Goal: Information Seeking & Learning: Learn about a topic

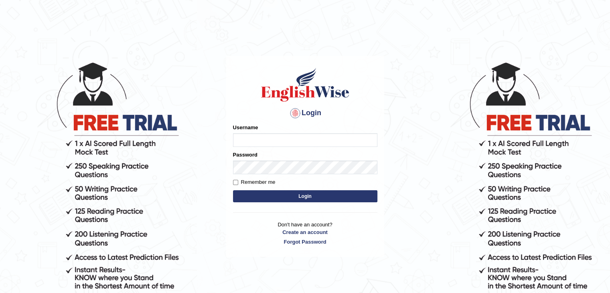
type input "Lutfia"
click at [293, 195] on button "Login" at bounding box center [305, 196] width 144 height 12
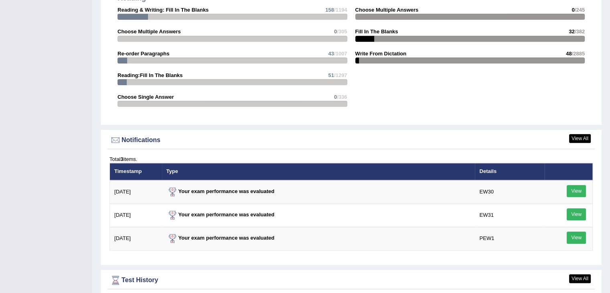
scroll to position [963, 0]
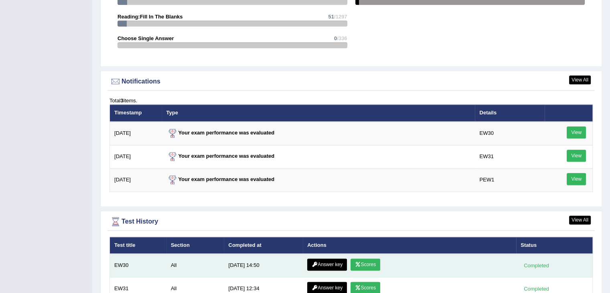
click at [332, 260] on link "Answer key" at bounding box center [327, 264] width 40 height 12
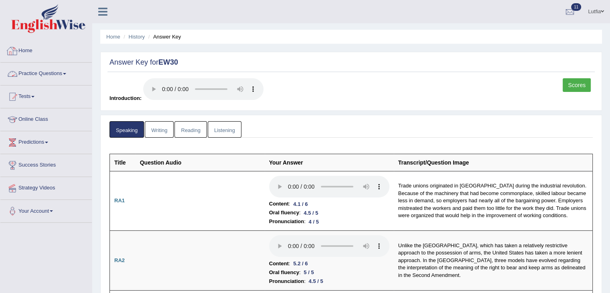
click at [31, 76] on link "Practice Questions" at bounding box center [45, 73] width 91 height 20
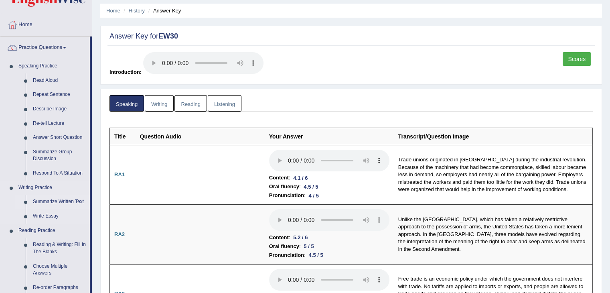
scroll to position [40, 0]
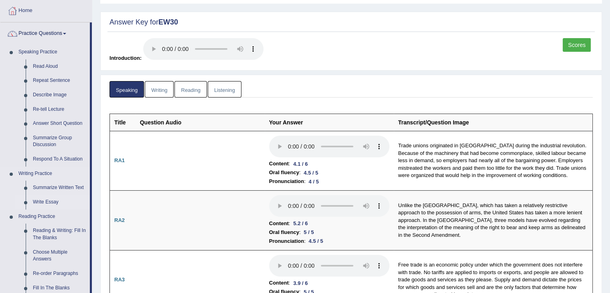
click at [54, 199] on link "Write Essay" at bounding box center [59, 202] width 61 height 14
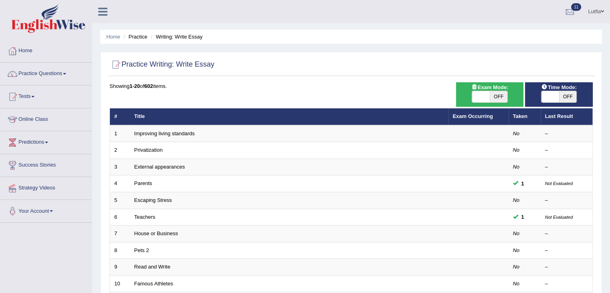
click at [493, 96] on span "OFF" at bounding box center [499, 96] width 18 height 11
checkbox input "true"
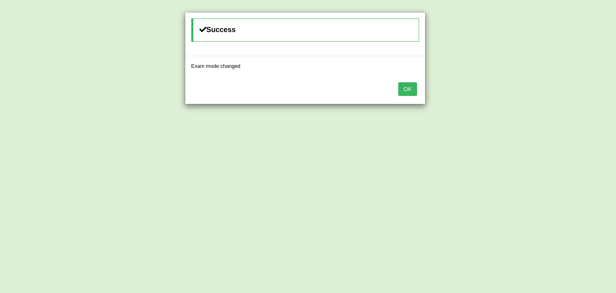
click at [411, 89] on button "OK" at bounding box center [407, 89] width 18 height 14
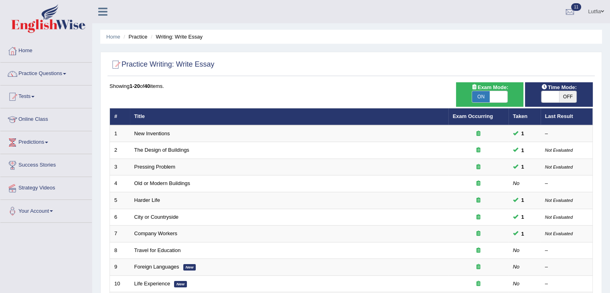
click at [565, 93] on span "OFF" at bounding box center [568, 96] width 18 height 11
checkbox input "true"
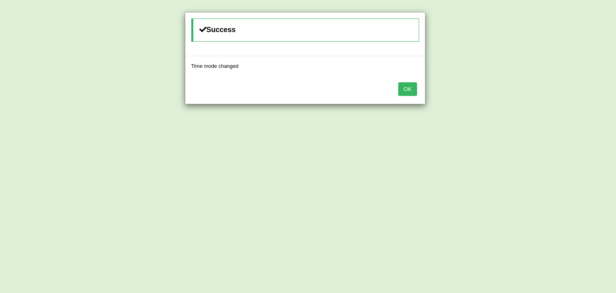
click at [410, 87] on button "OK" at bounding box center [407, 89] width 18 height 14
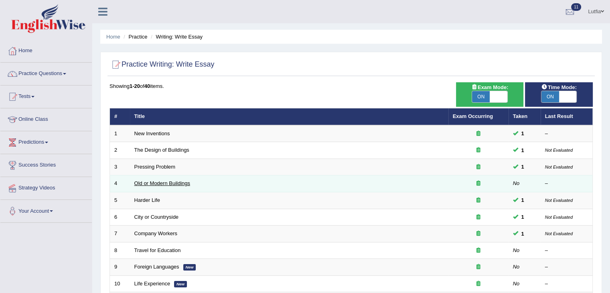
click at [163, 185] on link "Old or Modern Buildings" at bounding box center [162, 183] width 56 height 6
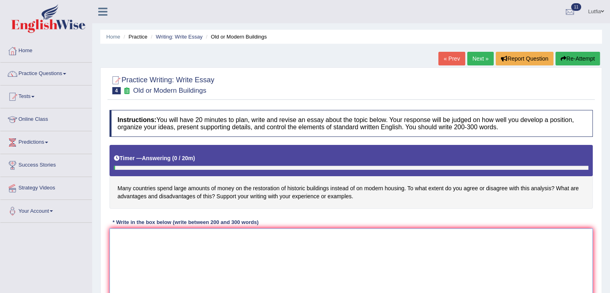
click at [141, 238] on textarea at bounding box center [350, 267] width 483 height 78
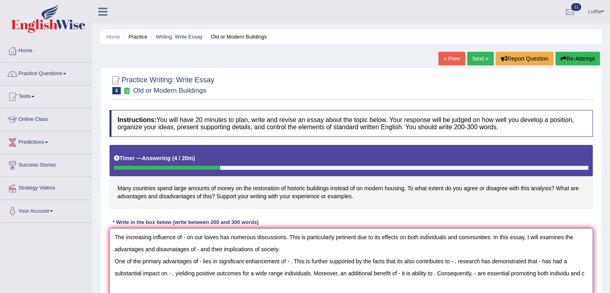
click at [569, 274] on textarea "The increasing influence of - on our loives has numerous discussions. This is p…" at bounding box center [350, 267] width 483 height 78
click at [586, 273] on textarea "The increasing influence of - on our loives has numerous discussions. This is p…" at bounding box center [350, 267] width 483 height 78
click at [160, 285] on textarea "The increasing influence of - on our loives has numerous discussions. This is p…" at bounding box center [350, 267] width 483 height 78
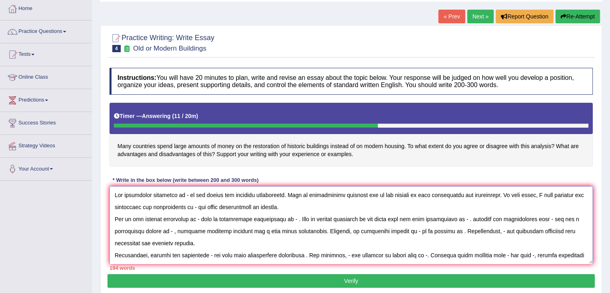
scroll to position [80, 0]
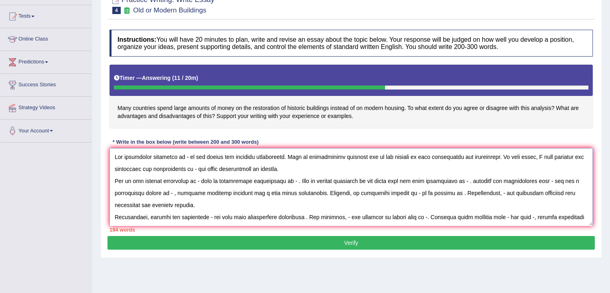
click at [186, 156] on textarea at bounding box center [350, 187] width 483 height 78
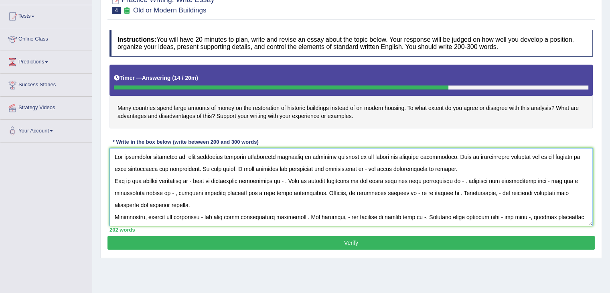
drag, startPoint x: 194, startPoint y: 156, endPoint x: 342, endPoint y: 153, distance: 147.6
click at [342, 153] on textarea at bounding box center [350, 187] width 483 height 78
click at [220, 172] on textarea at bounding box center [350, 187] width 483 height 78
click at [201, 181] on textarea at bounding box center [350, 187] width 483 height 78
paste textarea "many countries allocate significant resources of historic building"
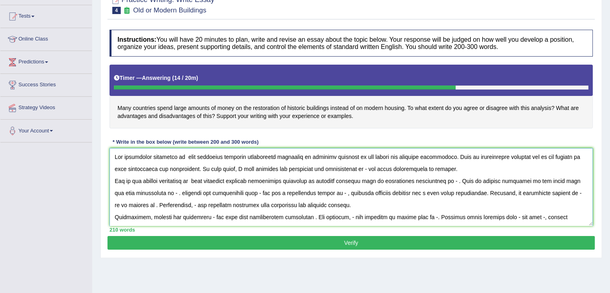
click at [239, 192] on textarea at bounding box center [350, 187] width 483 height 78
paste textarea "many countries allocate significant resources of historic building"
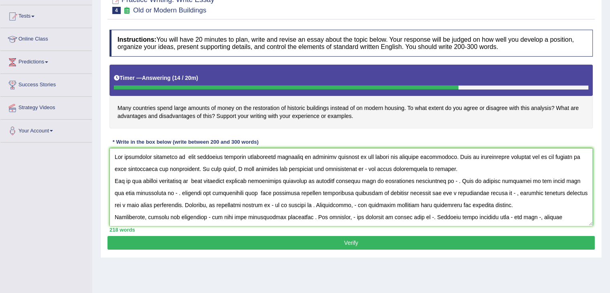
click at [321, 205] on textarea at bounding box center [350, 187] width 483 height 78
paste textarea "many countries allocate significant resources of historic building"
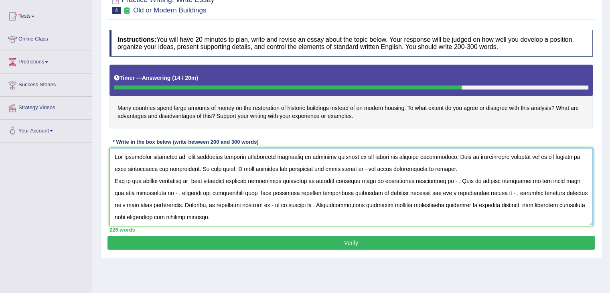
click at [318, 204] on textarea at bounding box center [350, 187] width 483 height 78
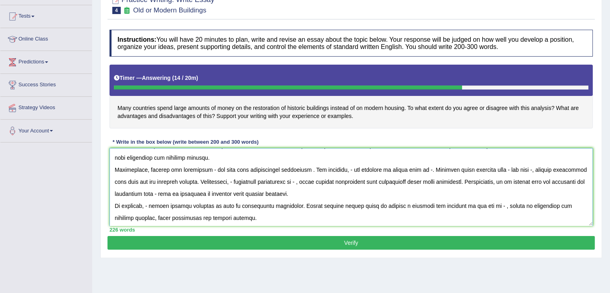
scroll to position [60, 0]
click at [211, 168] on textarea at bounding box center [350, 187] width 483 height 78
paste textarea "many countries allocate significant resources of historic building"
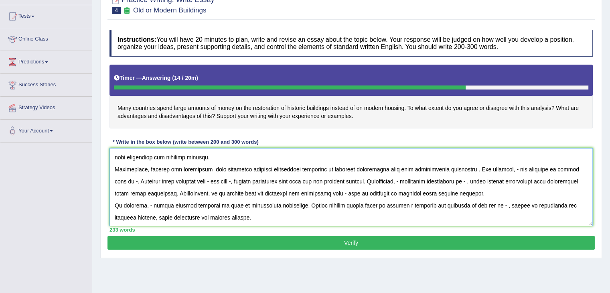
click at [394, 179] on textarea at bounding box center [350, 187] width 483 height 78
paste textarea "many countries allocate significant resources of historic building"
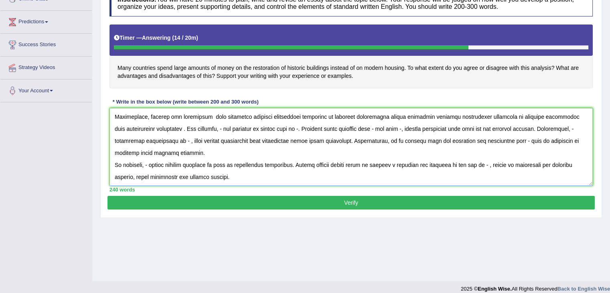
scroll to position [128, 0]
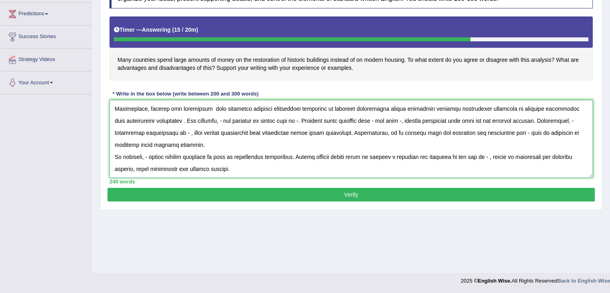
click at [481, 155] on textarea at bounding box center [350, 139] width 483 height 78
paste textarea "many countries allocate significant resources of historic building"
click at [151, 154] on textarea at bounding box center [350, 139] width 483 height 78
paste textarea "many countries allocate significant resources of historic building"
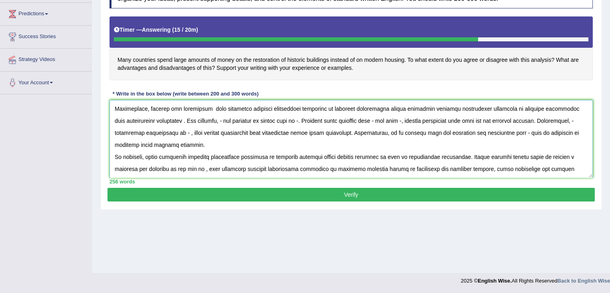
click at [215, 121] on textarea at bounding box center [350, 139] width 483 height 78
paste textarea "many countries allocate significant resources of historic building"
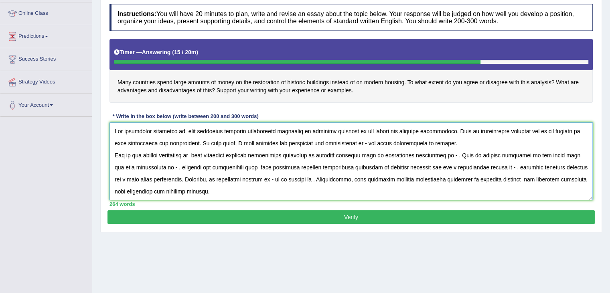
scroll to position [88, 0]
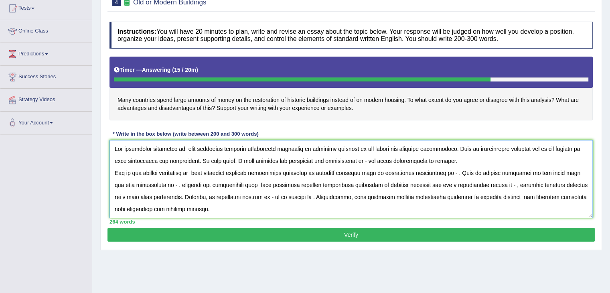
click at [353, 161] on textarea at bounding box center [350, 179] width 483 height 78
paste textarea "many countries allocate significant resources of historic building"
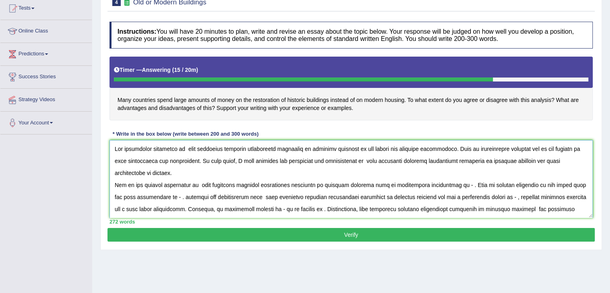
click at [448, 185] on textarea at bounding box center [350, 179] width 483 height 78
click at [195, 196] on textarea at bounding box center [350, 179] width 483 height 78
click at [563, 197] on textarea at bounding box center [350, 179] width 483 height 78
click at [407, 207] on textarea at bounding box center [350, 179] width 483 height 78
click at [375, 207] on textarea at bounding box center [350, 179] width 483 height 78
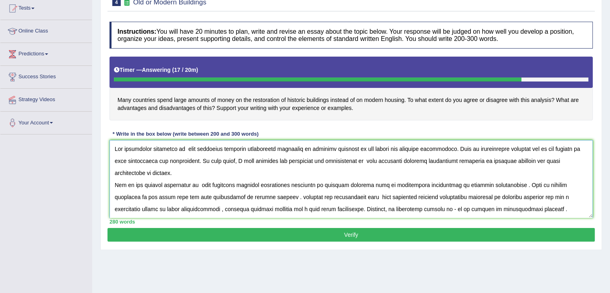
drag, startPoint x: 185, startPoint y: 148, endPoint x: 343, endPoint y: 152, distance: 157.7
click at [343, 152] on textarea at bounding box center [350, 179] width 483 height 78
click at [338, 196] on textarea at bounding box center [350, 179] width 483 height 78
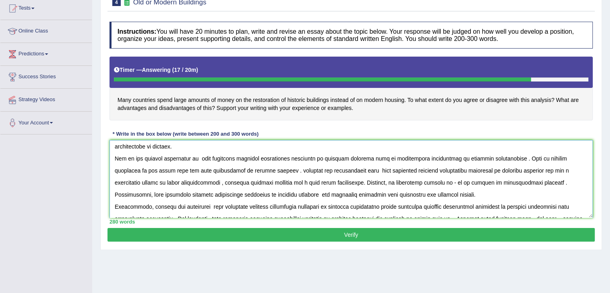
scroll to position [40, 0]
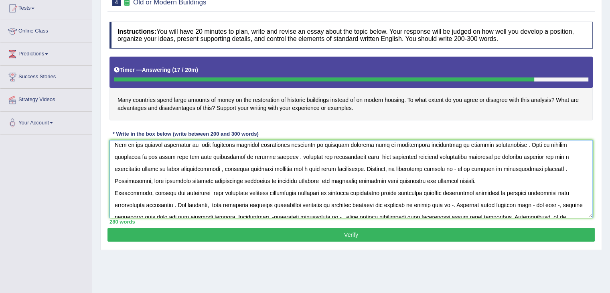
click at [375, 168] on textarea at bounding box center [350, 179] width 483 height 78
paste textarea "many countries allocate significant resources of historic building"
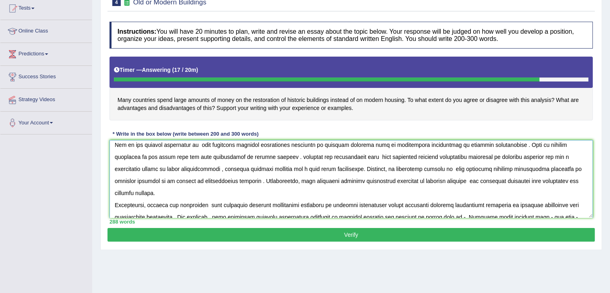
scroll to position [80, 0]
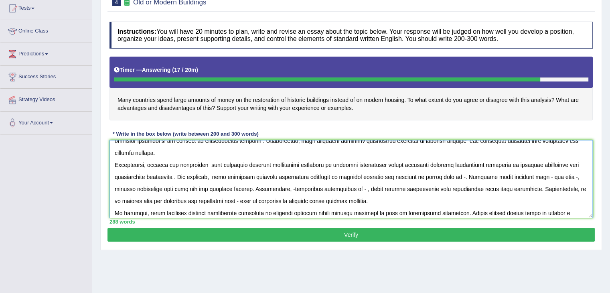
click at [453, 164] on textarea at bounding box center [350, 179] width 483 height 78
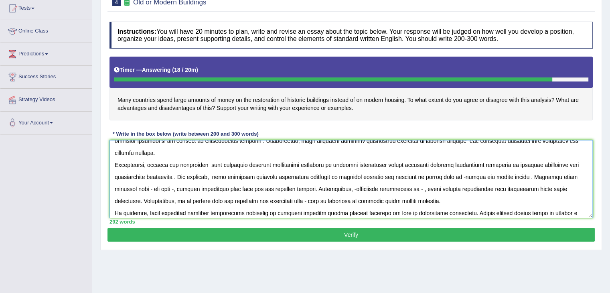
click at [389, 177] on textarea at bounding box center [350, 179] width 483 height 78
click at [154, 176] on textarea at bounding box center [350, 179] width 483 height 78
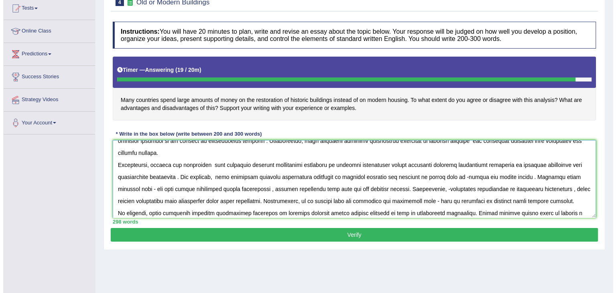
scroll to position [0, 0]
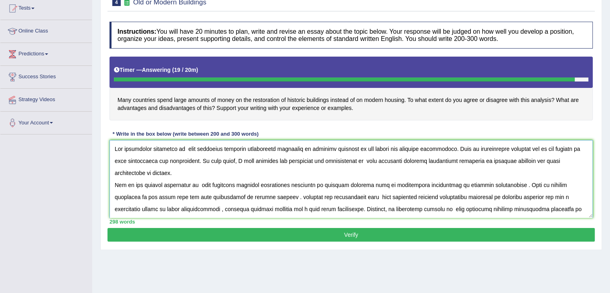
click at [366, 147] on textarea at bounding box center [350, 179] width 483 height 78
click at [496, 147] on textarea at bounding box center [350, 179] width 483 height 78
click at [320, 160] on textarea at bounding box center [350, 179] width 483 height 78
click at [330, 160] on textarea at bounding box center [350, 179] width 483 height 78
click at [329, 161] on textarea at bounding box center [350, 179] width 483 height 78
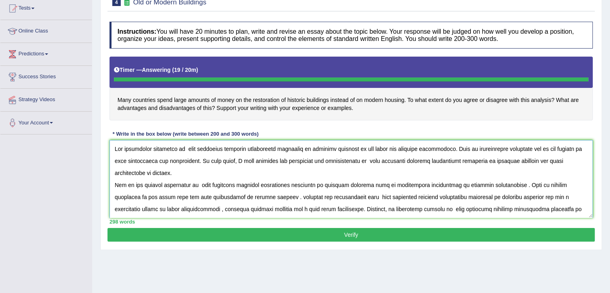
type textarea "The increasing influence of many countries allocate significant resources of hi…"
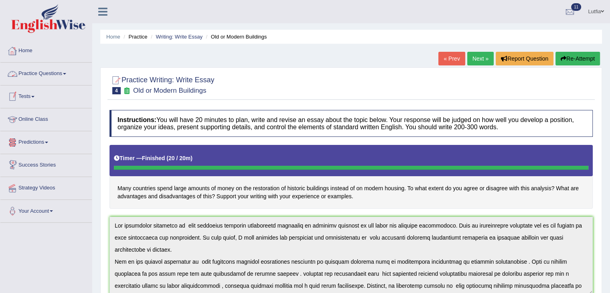
click at [39, 76] on link "Practice Questions" at bounding box center [45, 73] width 91 height 20
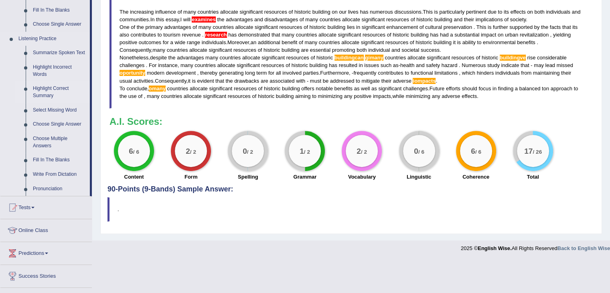
scroll to position [358, 0]
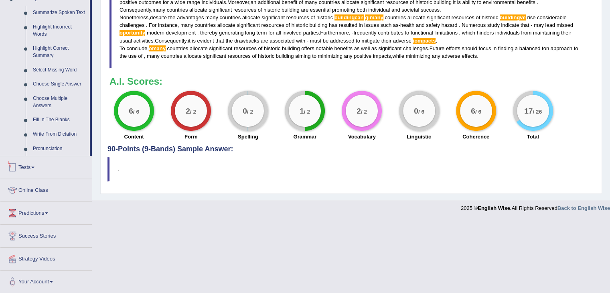
click at [34, 164] on link "Tests" at bounding box center [45, 166] width 91 height 20
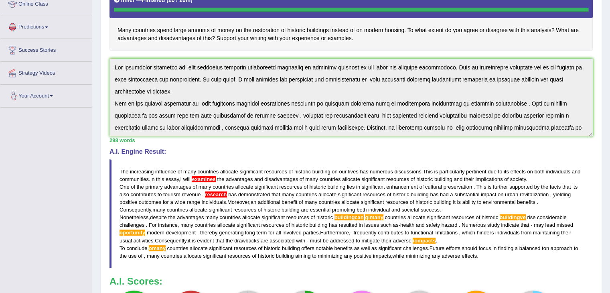
scroll to position [51, 0]
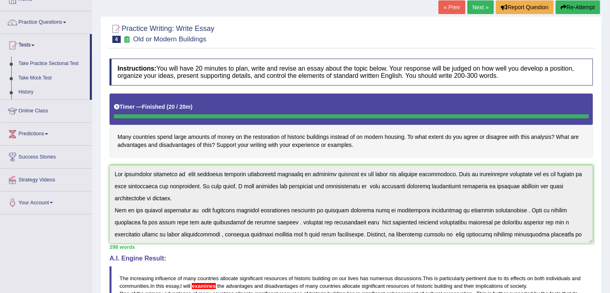
click at [46, 63] on link "Take Practice Sectional Test" at bounding box center [52, 64] width 75 height 14
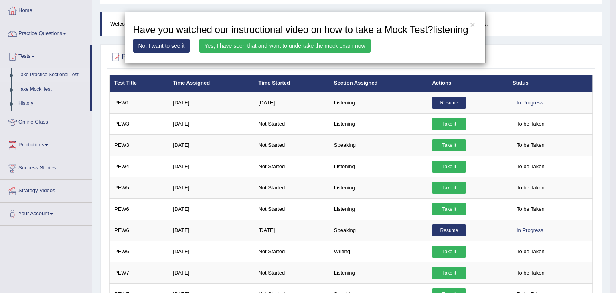
click at [166, 50] on link "No, I want to see it" at bounding box center [161, 46] width 57 height 14
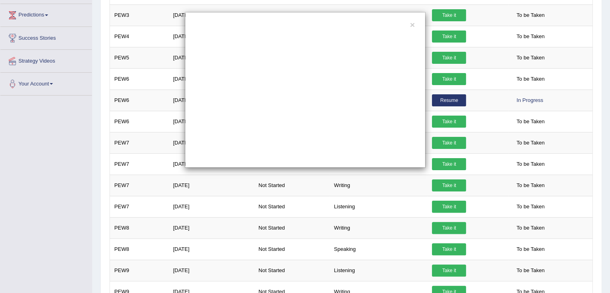
scroll to position [241, 0]
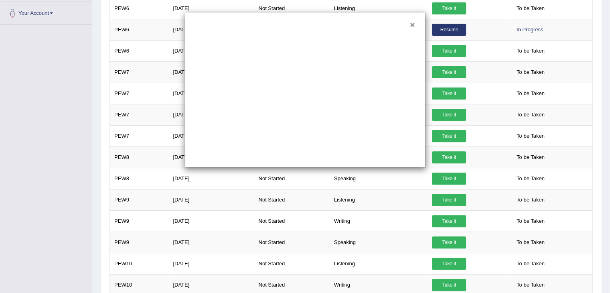
click at [412, 26] on button "×" at bounding box center [412, 24] width 5 height 8
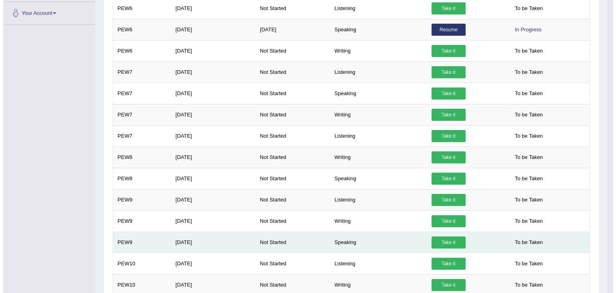
scroll to position [346, 0]
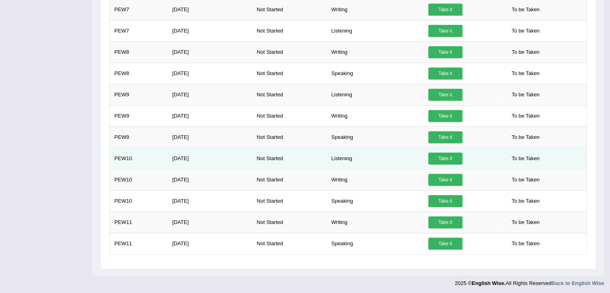
click at [435, 154] on link "Take it" at bounding box center [445, 158] width 34 height 12
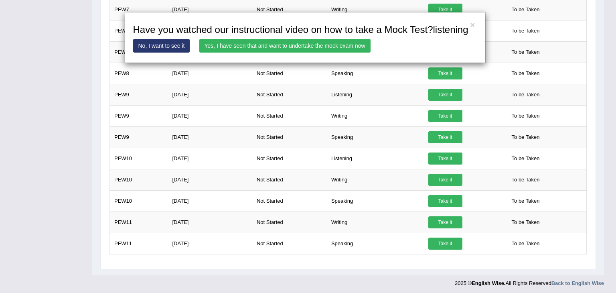
click at [272, 42] on link "Yes, I have seen that and want to undertake the mock exam now" at bounding box center [284, 46] width 171 height 14
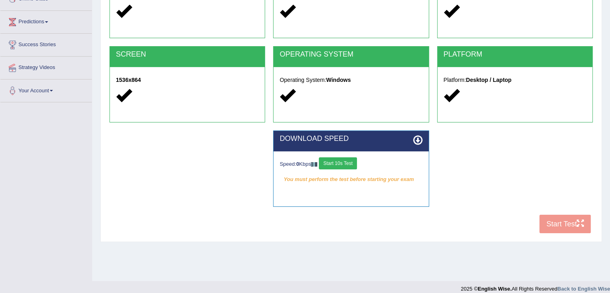
click at [344, 161] on button "Start 10s Test" at bounding box center [338, 163] width 38 height 12
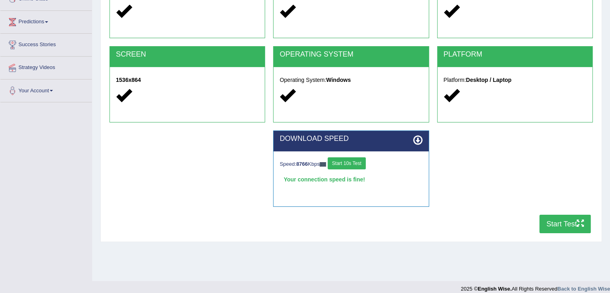
click at [564, 221] on button "Start Test" at bounding box center [564, 224] width 51 height 18
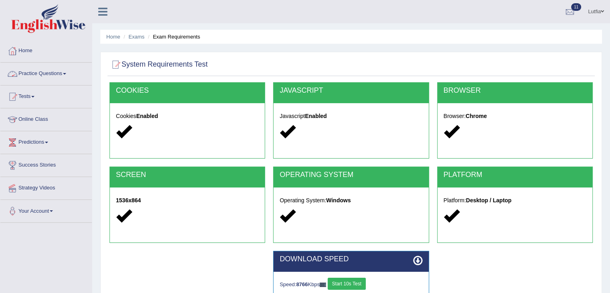
click at [45, 73] on link "Practice Questions" at bounding box center [45, 73] width 91 height 20
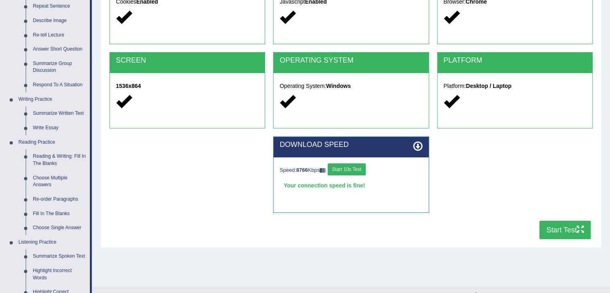
scroll to position [160, 0]
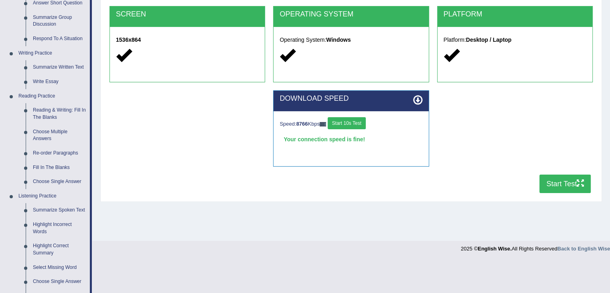
click at [355, 125] on button "Start 10s Test" at bounding box center [347, 123] width 38 height 12
click at [551, 180] on button "Start Test" at bounding box center [564, 183] width 51 height 18
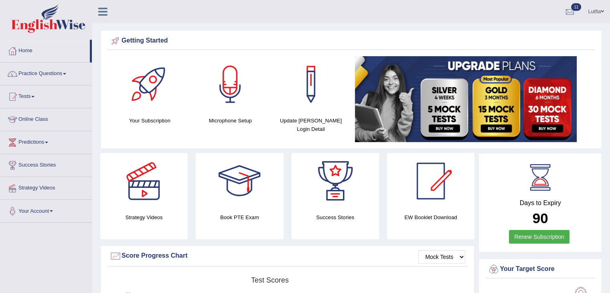
click at [32, 97] on link "Tests" at bounding box center [45, 95] width 91 height 20
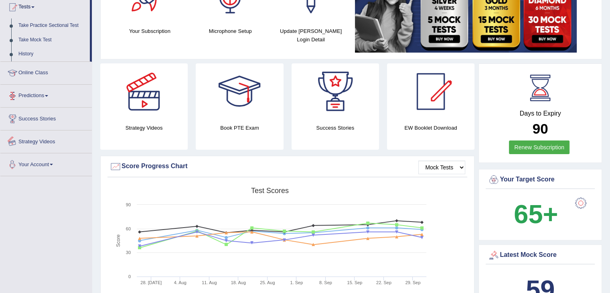
scroll to position [40, 0]
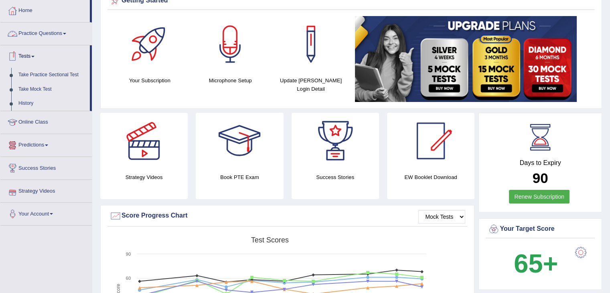
click at [39, 121] on link "Online Class" at bounding box center [45, 121] width 91 height 20
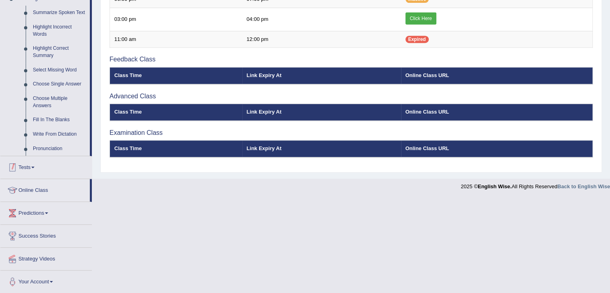
click at [32, 162] on link "Tests" at bounding box center [45, 166] width 91 height 20
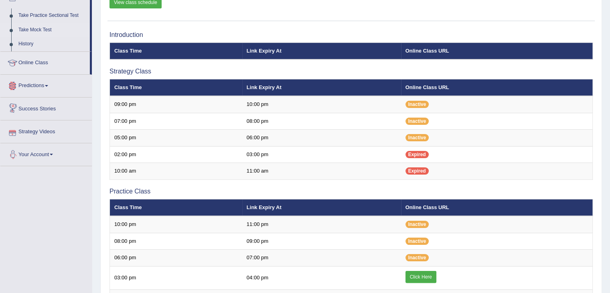
scroll to position [60, 0]
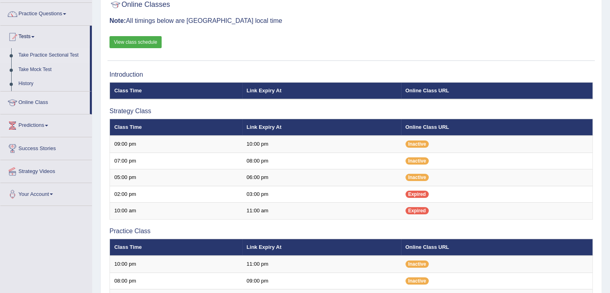
click at [53, 55] on link "Take Practice Sectional Test" at bounding box center [52, 55] width 75 height 14
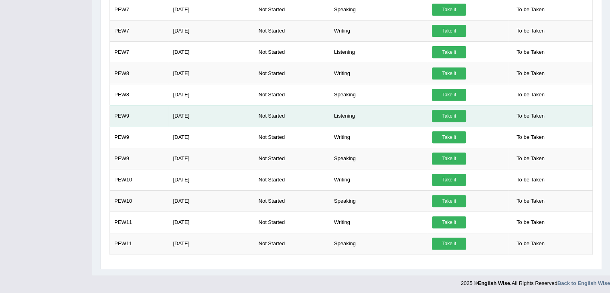
click at [436, 116] on link "Take it" at bounding box center [449, 116] width 34 height 12
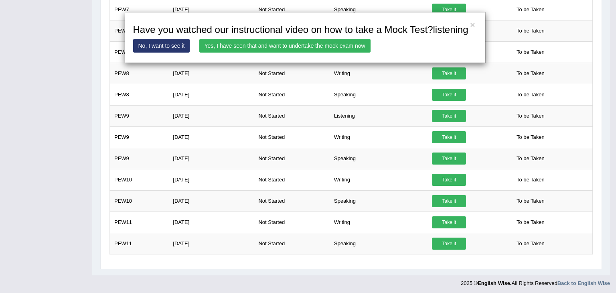
click at [349, 45] on link "Yes, I have seen that and want to undertake the mock exam now" at bounding box center [284, 46] width 171 height 14
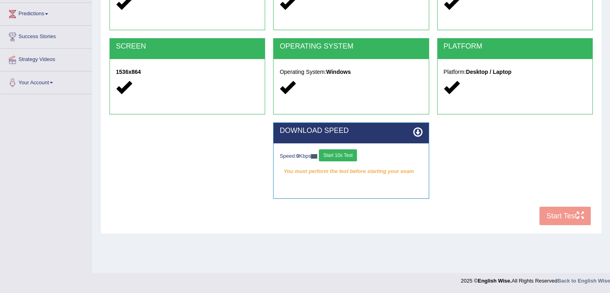
scroll to position [128, 0]
click at [345, 153] on button "Start 10s Test" at bounding box center [338, 155] width 38 height 12
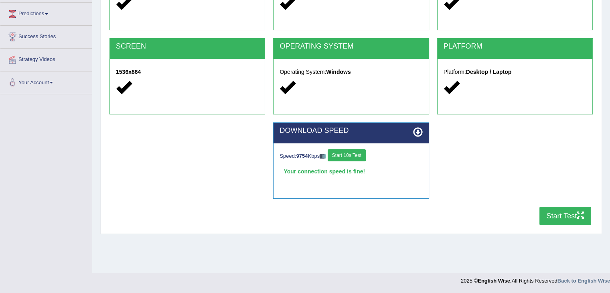
click at [557, 211] on button "Start Test" at bounding box center [564, 216] width 51 height 18
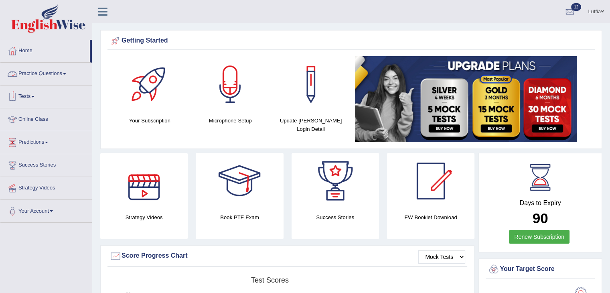
click at [59, 77] on link "Practice Questions" at bounding box center [45, 73] width 91 height 20
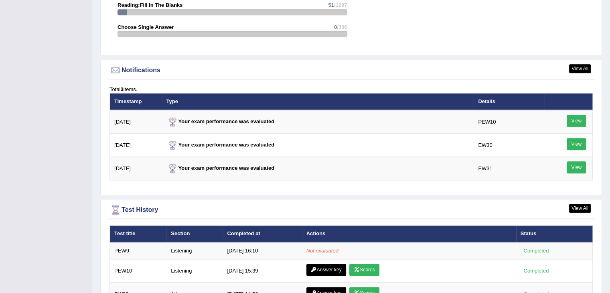
scroll to position [963, 0]
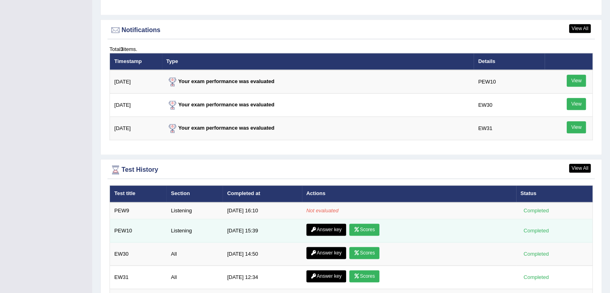
click at [349, 224] on link "Scores" at bounding box center [364, 229] width 30 height 12
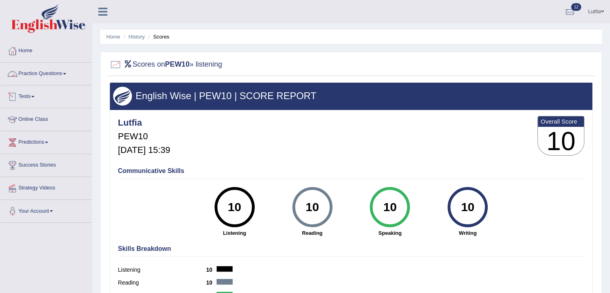
click at [33, 73] on link "Practice Questions" at bounding box center [45, 73] width 91 height 20
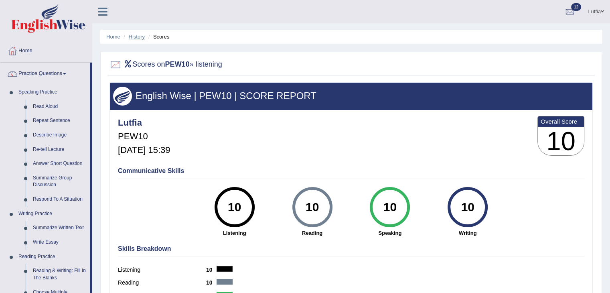
click at [136, 37] on link "History" at bounding box center [137, 37] width 16 height 6
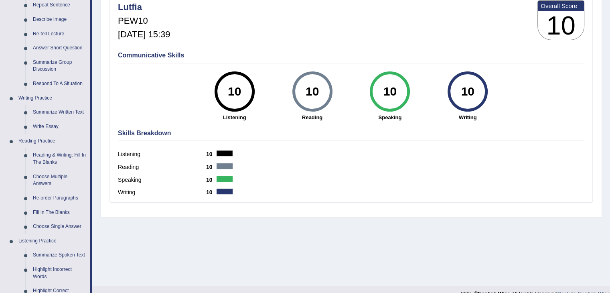
scroll to position [160, 0]
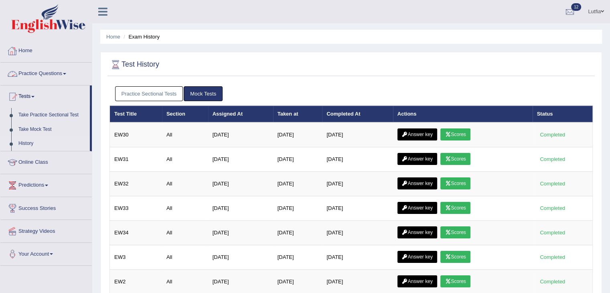
click at [149, 92] on link "Practice Sectional Tests" at bounding box center [149, 93] width 68 height 15
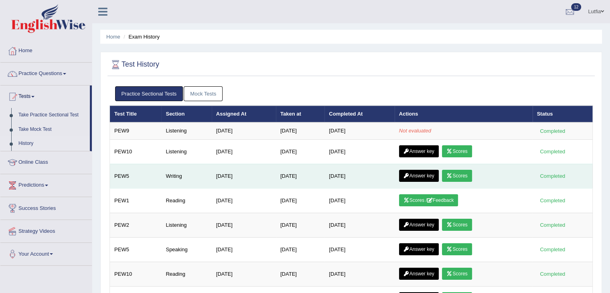
click at [424, 177] on link "Answer key" at bounding box center [419, 176] width 40 height 12
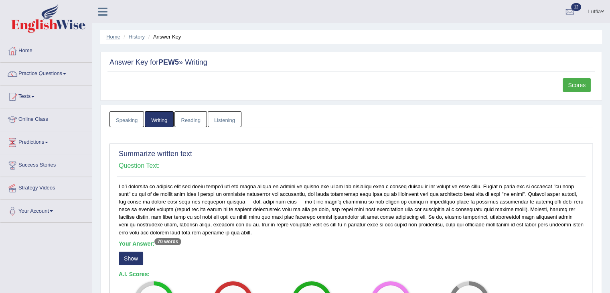
click at [114, 37] on link "Home" at bounding box center [113, 37] width 14 height 6
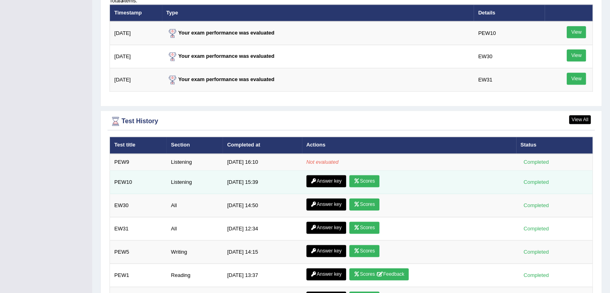
click at [366, 177] on link "Scores" at bounding box center [364, 181] width 30 height 12
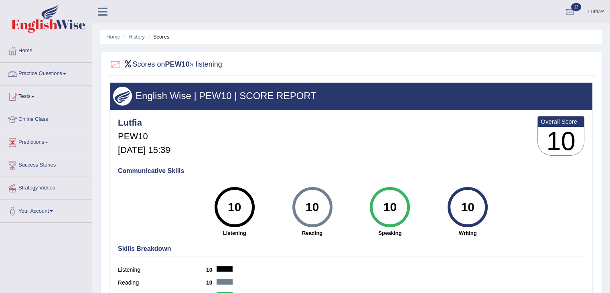
click at [47, 73] on link "Practice Questions" at bounding box center [45, 73] width 91 height 20
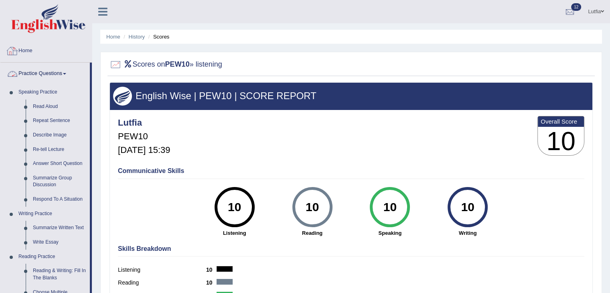
click at [32, 52] on link "Home" at bounding box center [45, 50] width 91 height 20
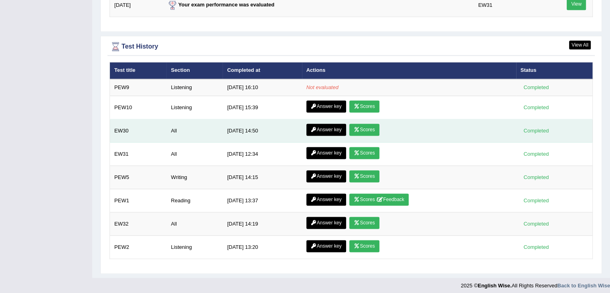
click at [354, 127] on icon at bounding box center [357, 129] width 6 height 5
